Goal: Information Seeking & Learning: Learn about a topic

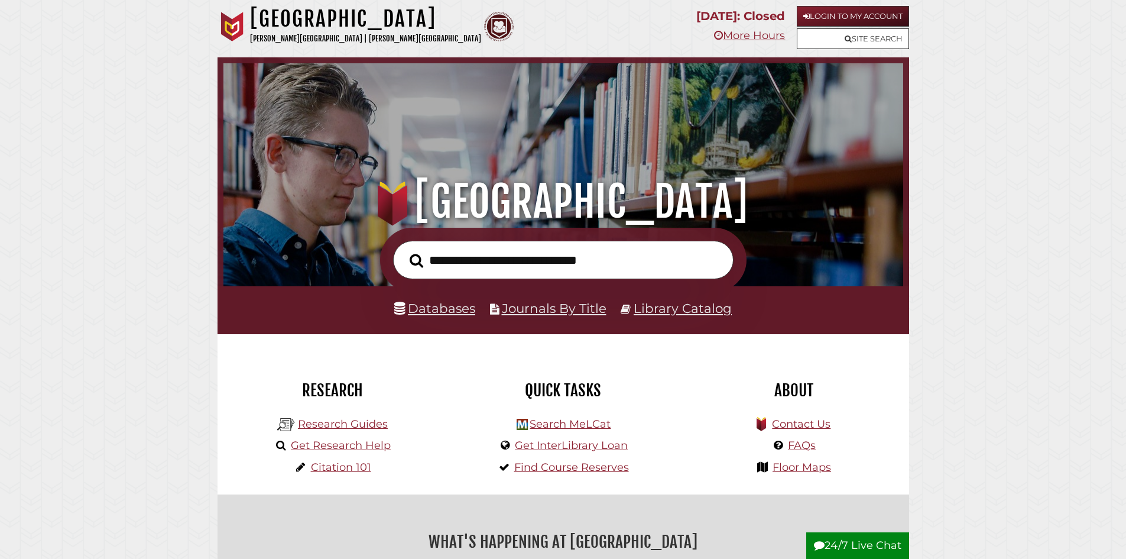
scroll to position [225, 674]
click at [867, 12] on link "Login to My Account" at bounding box center [853, 16] width 112 height 21
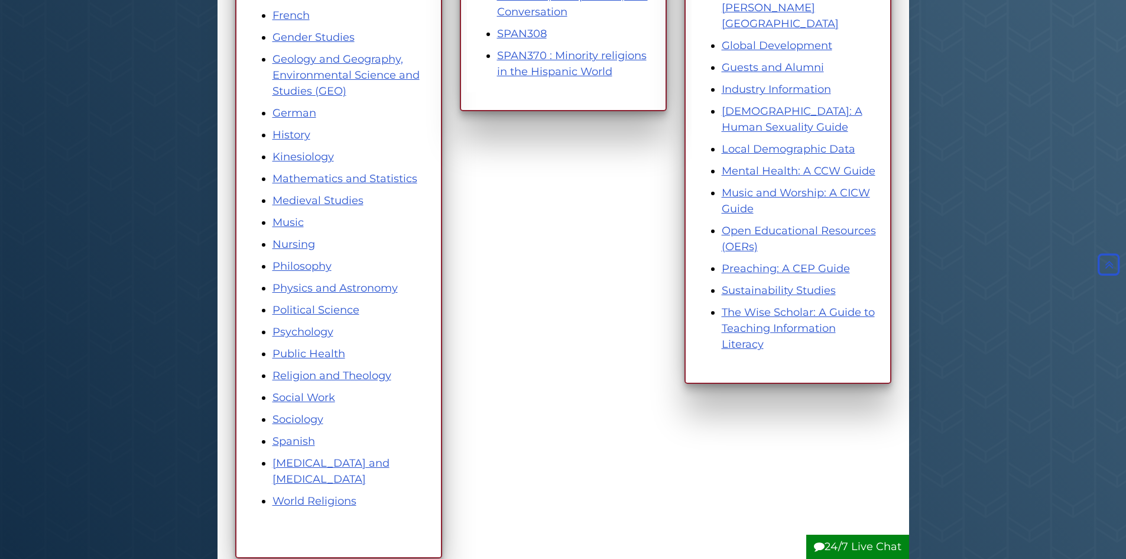
scroll to position [532, 0]
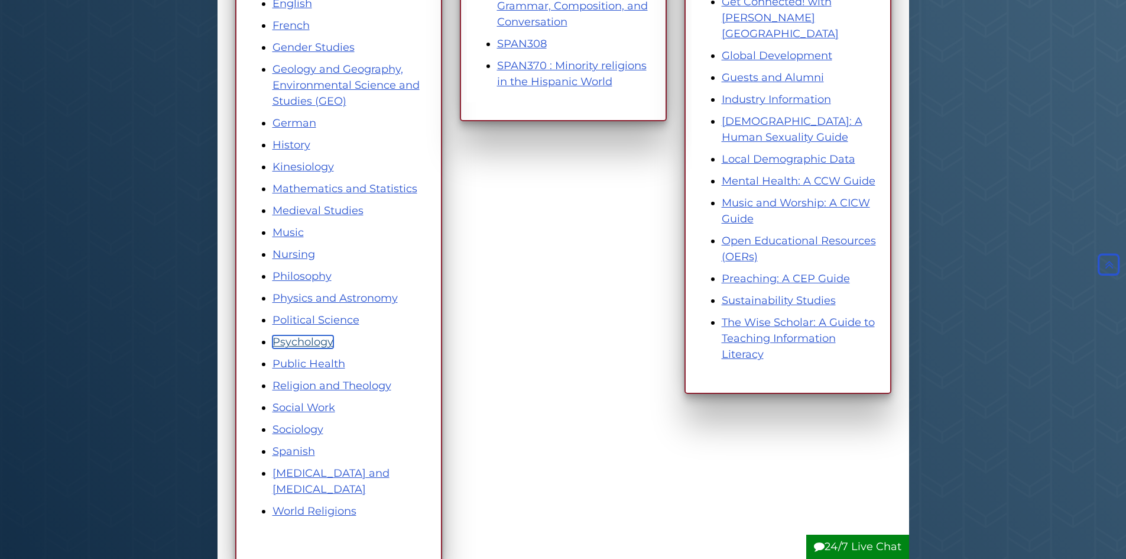
click at [311, 344] on link "Psychology" at bounding box center [302, 341] width 61 height 13
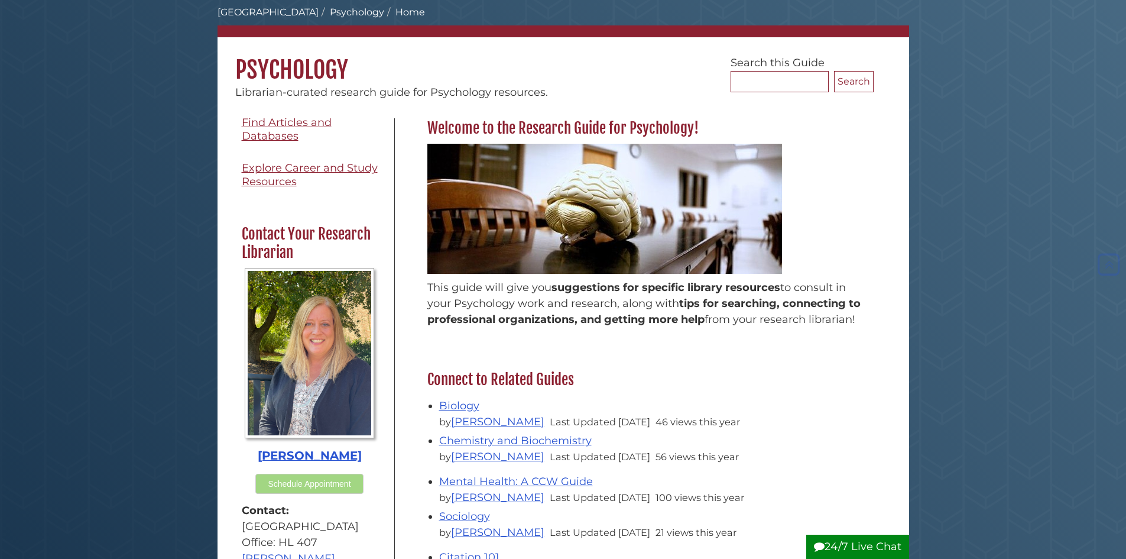
scroll to position [59, 0]
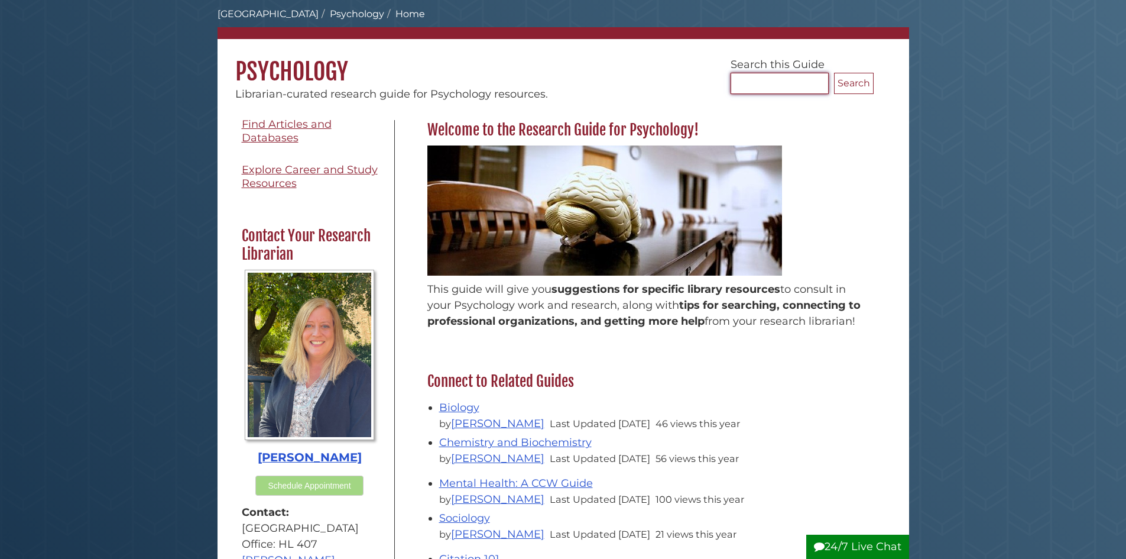
click at [776, 85] on input "Search..." at bounding box center [780, 83] width 98 height 21
click at [729, 327] on p "This guide will give you suggestions for specific library resources to consult …" at bounding box center [647, 305] width 440 height 48
